Goal: Register for event/course

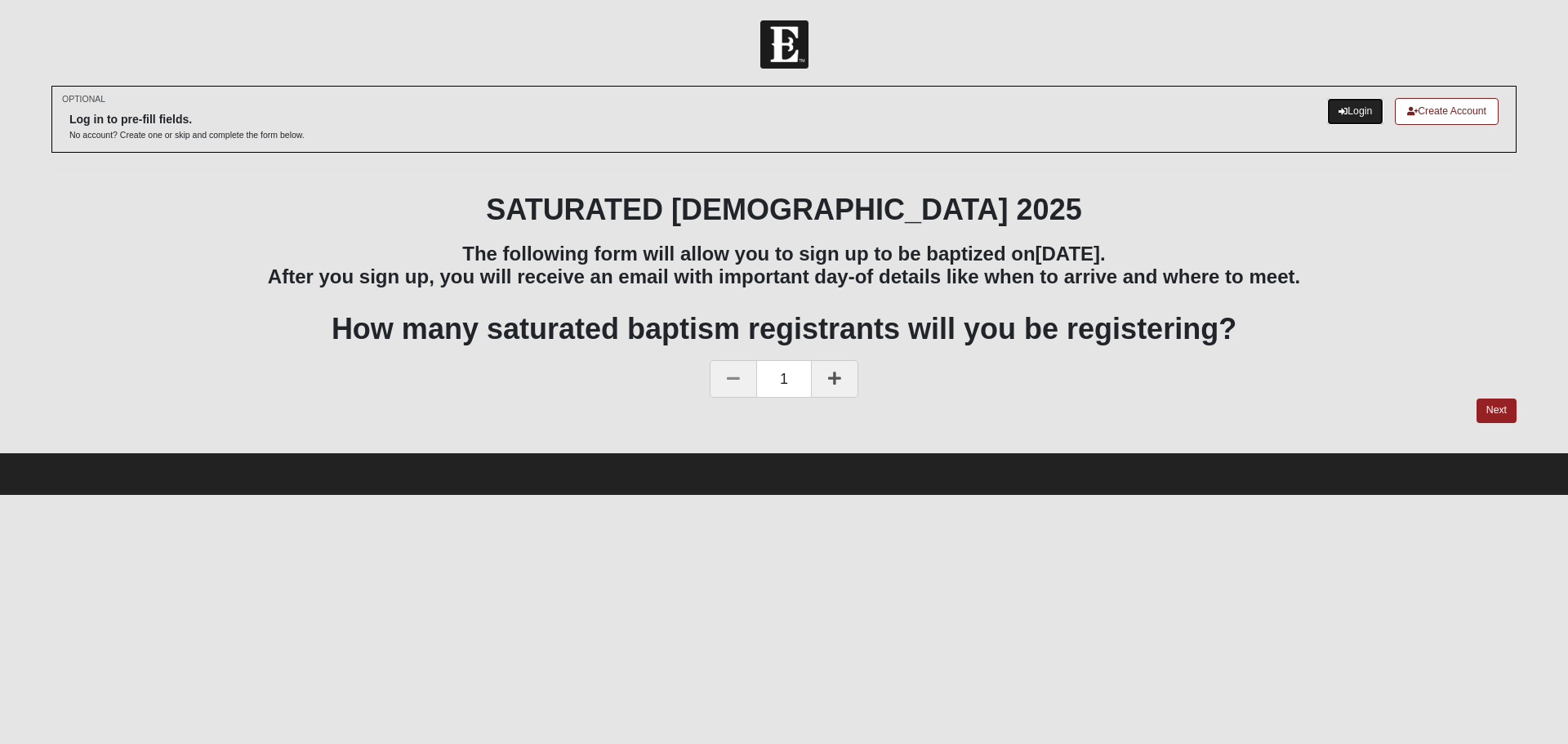
click at [1348, 110] on link "Login" at bounding box center [1355, 112] width 56 height 27
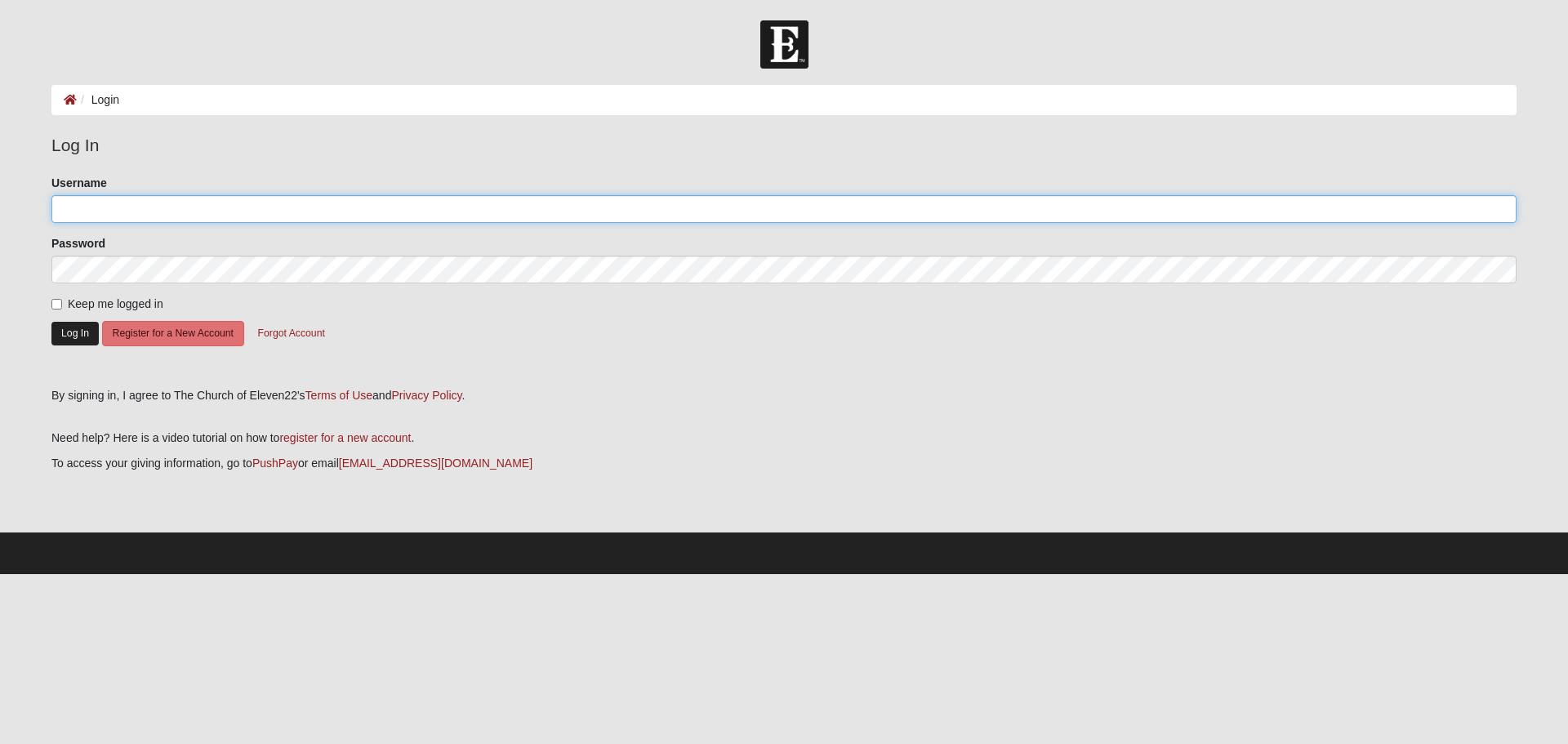
type input "camille_rigdon@yahoo.com"
click at [72, 335] on button "Log In" at bounding box center [75, 334] width 48 height 23
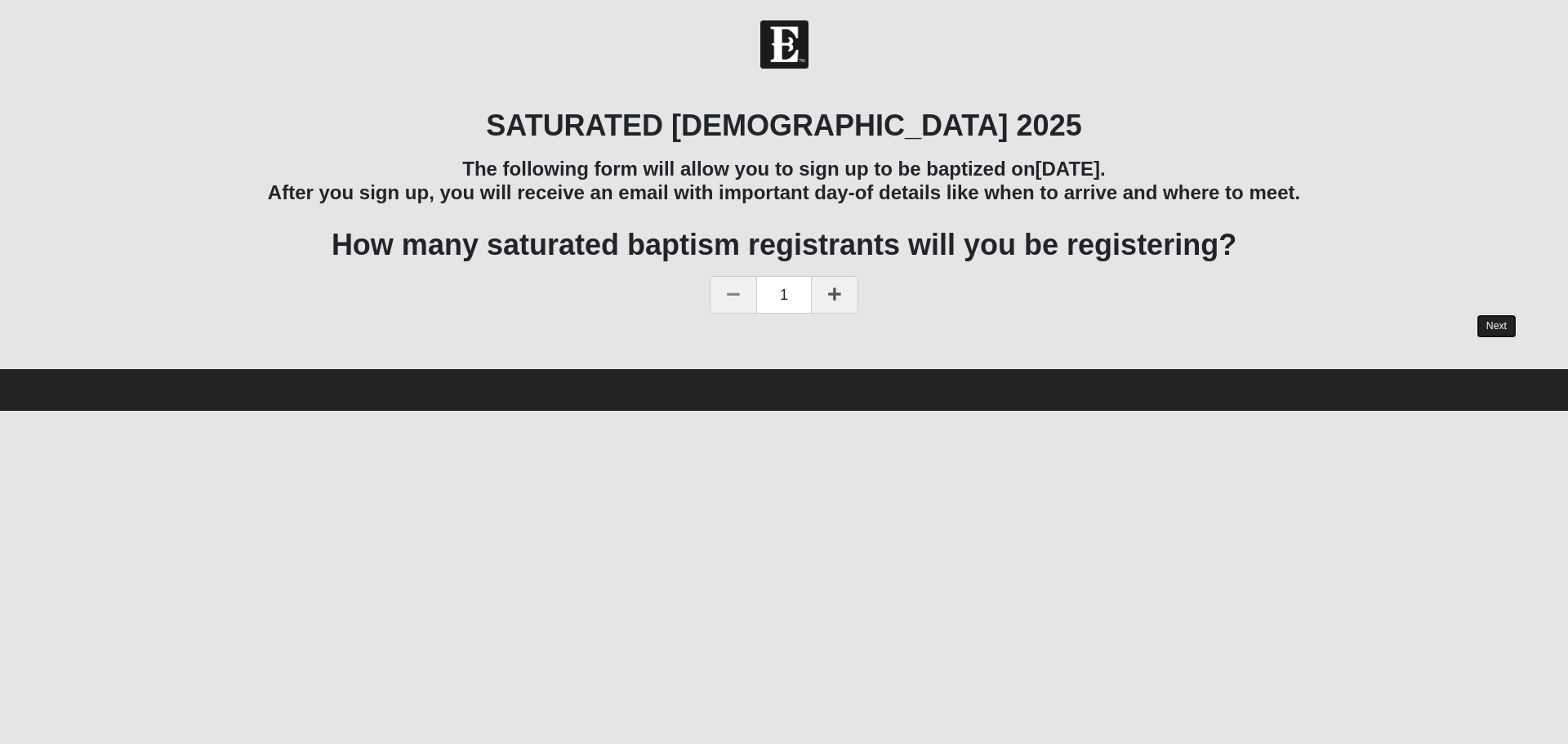
click at [1498, 323] on link "Next" at bounding box center [1496, 326] width 40 height 23
